Goal: Entertainment & Leisure: Consume media (video, audio)

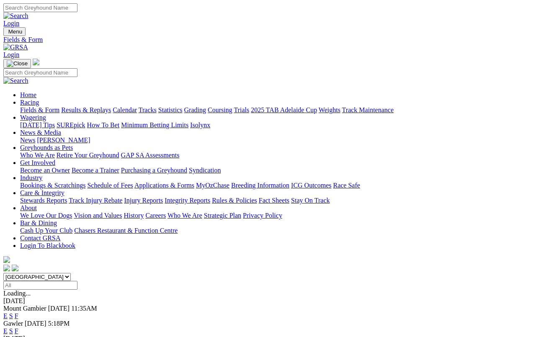
scroll to position [-44, 0]
click at [59, 273] on select "[GEOGRAPHIC_DATA] [GEOGRAPHIC_DATA] [GEOGRAPHIC_DATA] [GEOGRAPHIC_DATA] [GEOGRA…" at bounding box center [36, 277] width 67 height 8
select select "QLD"
click at [93, 106] on link "Results & Replays" at bounding box center [86, 109] width 50 height 7
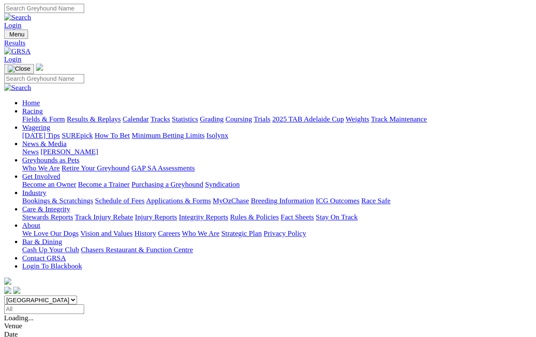
scroll to position [3, 0]
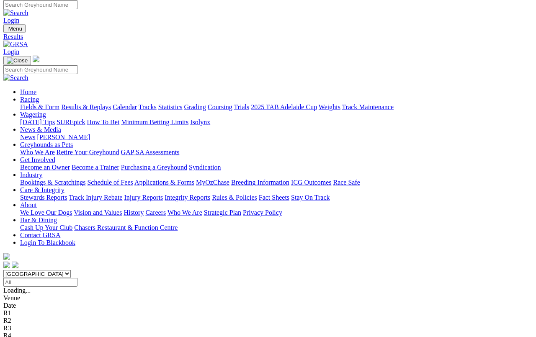
select select "QLD"
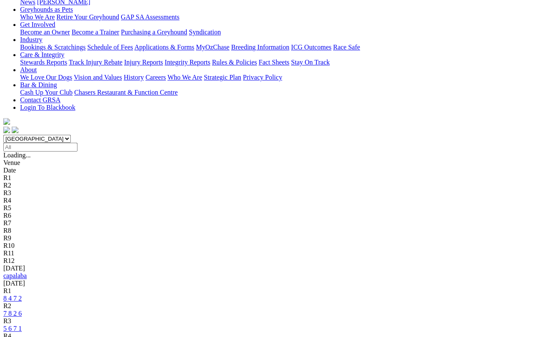
scroll to position [141, 0]
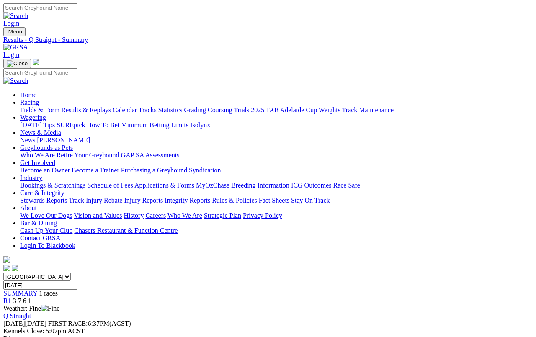
scroll to position [3, 0]
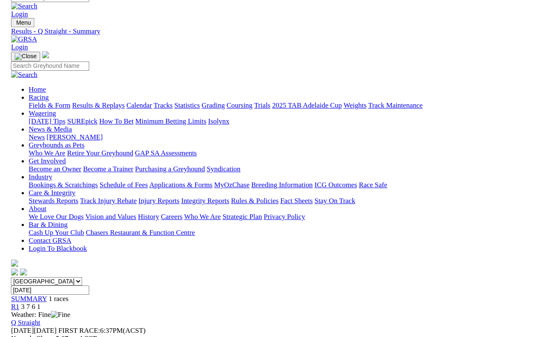
scroll to position [5, 0]
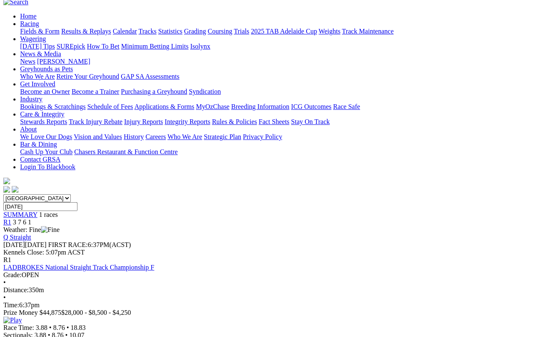
scroll to position [79, 0]
